Goal: Register for event/course

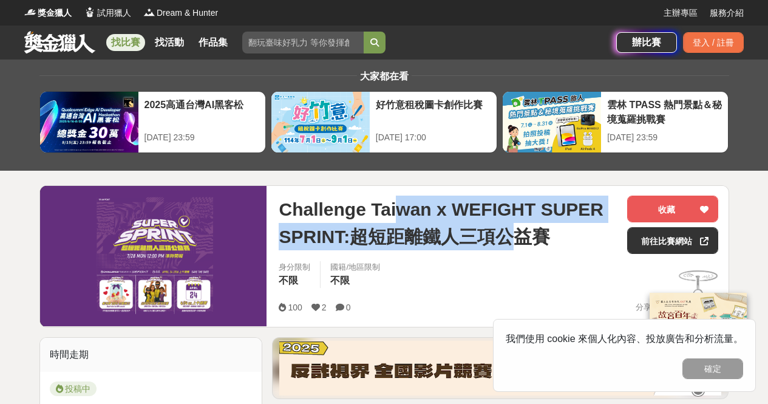
drag, startPoint x: 411, startPoint y: 212, endPoint x: 512, endPoint y: 248, distance: 107.0
click at [512, 248] on span "Challenge Taiwan x WEFIGHT SUPER SPRINT:超短距離鐵人三項公益賽" at bounding box center [448, 223] width 339 height 55
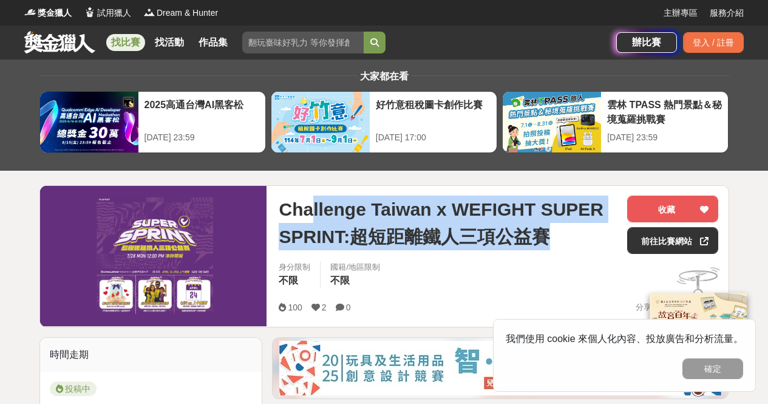
drag, startPoint x: 547, startPoint y: 238, endPoint x: 308, endPoint y: 209, distance: 240.9
click at [308, 209] on span "Challenge Taiwan x WEFIGHT SUPER SPRINT:超短距離鐵人三項公益賽" at bounding box center [448, 223] width 339 height 55
drag, startPoint x: 389, startPoint y: 213, endPoint x: 556, endPoint y: 253, distance: 171.9
click at [556, 253] on div "Challenge Taiwan x WEFIGHT SUPER SPRINT:超短距離鐵人三項公益賽 收藏 前往比賽網站" at bounding box center [499, 229] width 440 height 66
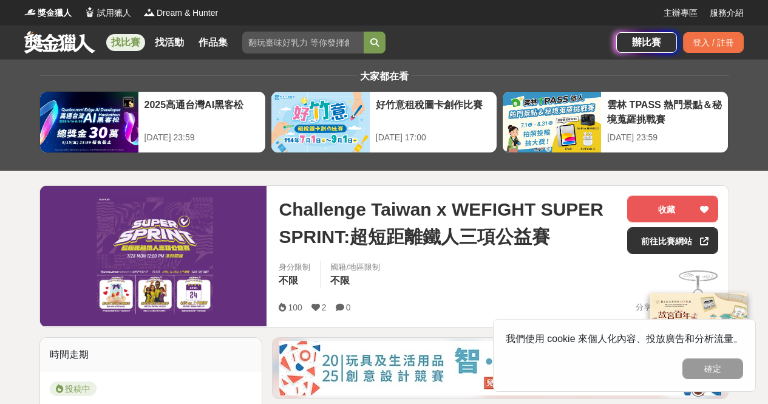
click at [556, 253] on div "Challenge Taiwan x WEFIGHT SUPER SPRINT:超短距離鐵人三項公益賽 收藏 前往比賽網站" at bounding box center [499, 229] width 440 height 66
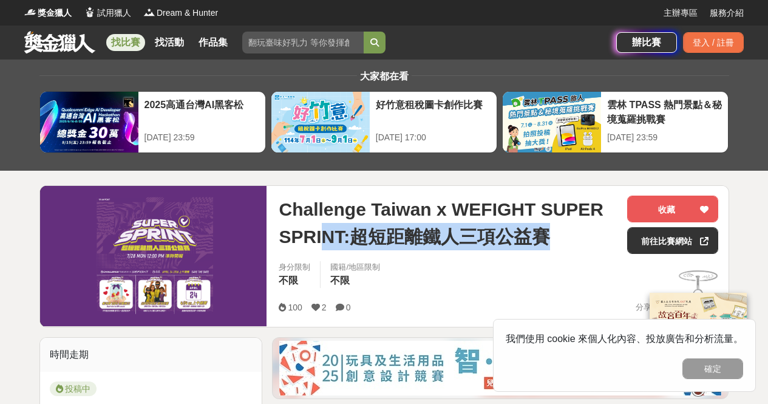
drag, startPoint x: 556, startPoint y: 237, endPoint x: 325, endPoint y: 230, distance: 230.8
click at [325, 230] on span "Challenge Taiwan x WEFIGHT SUPER SPRINT:超短距離鐵人三項公益賽" at bounding box center [448, 223] width 339 height 55
click at [358, 236] on span "Challenge Taiwan x WEFIGHT SUPER SPRINT:超短距離鐵人三項公益賽" at bounding box center [448, 223] width 339 height 55
drag, startPoint x: 353, startPoint y: 234, endPoint x: 496, endPoint y: 243, distance: 143.6
click at [496, 243] on span "Challenge Taiwan x WEFIGHT SUPER SPRINT:超短距離鐵人三項公益賽" at bounding box center [448, 223] width 339 height 55
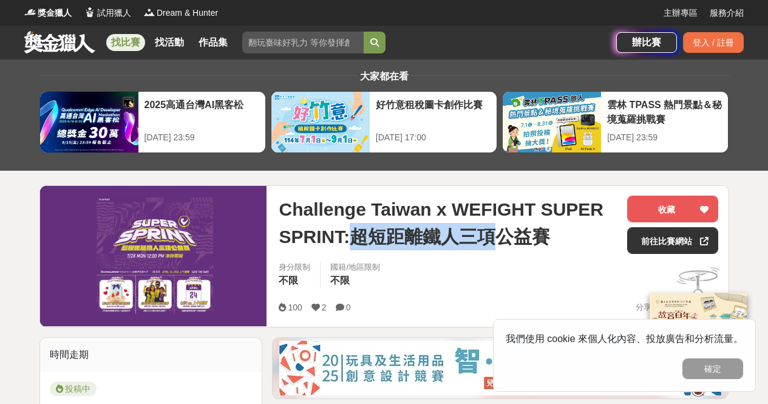
copy span "超短距離鐵人三項"
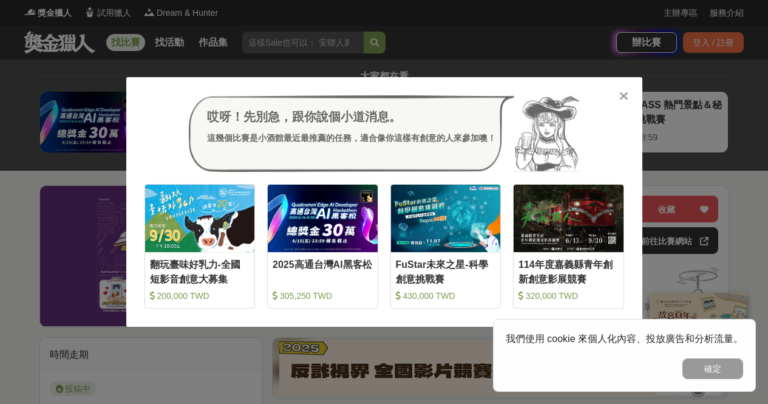
click at [618, 101] on div "哎呀！先別急，跟你說個小道消息。 這幾個比賽是小酒館最近最推薦的任務，適合像你這樣有創意的人來參加噢！ 收藏 翻玩臺味好乳力-全國短影音創意大募集 200,0…" at bounding box center [384, 202] width 516 height 250
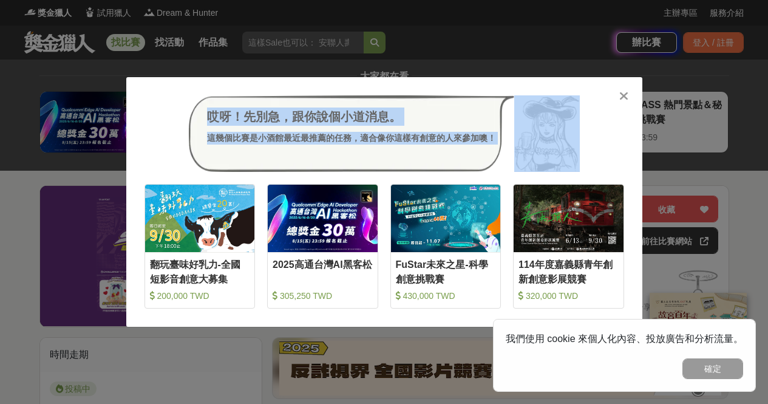
click at [620, 96] on icon at bounding box center [623, 96] width 9 height 12
